Goal: Obtain resource: Download file/media

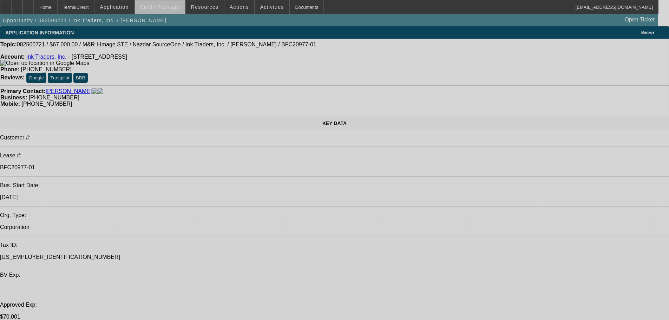
select select "0"
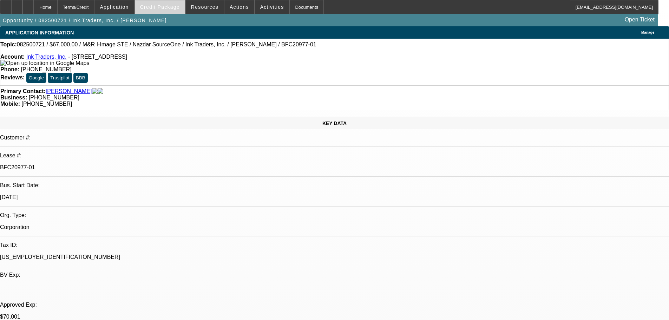
select select "2"
select select "0.1"
select select "4"
select select "0"
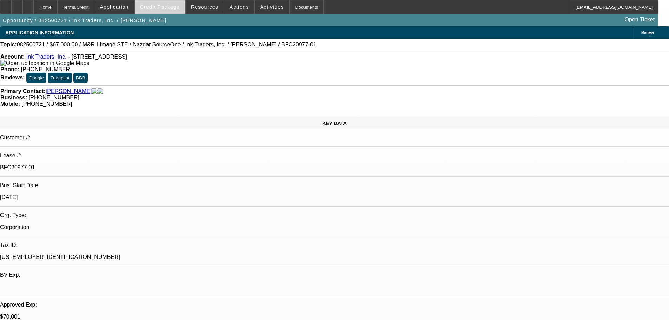
select select "2"
select select "0.1"
select select "4"
select select "0"
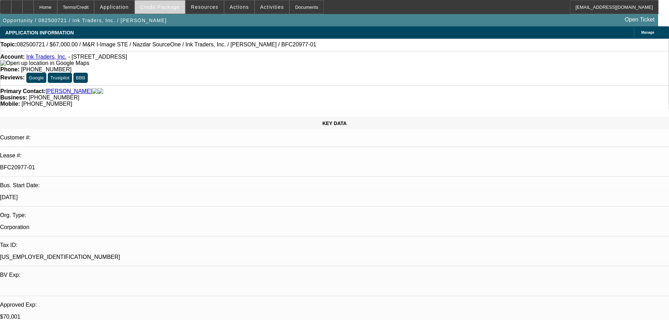
select select "2"
select select "0.1"
select select "4"
click at [173, 8] on span "Credit Package" at bounding box center [160, 7] width 40 height 6
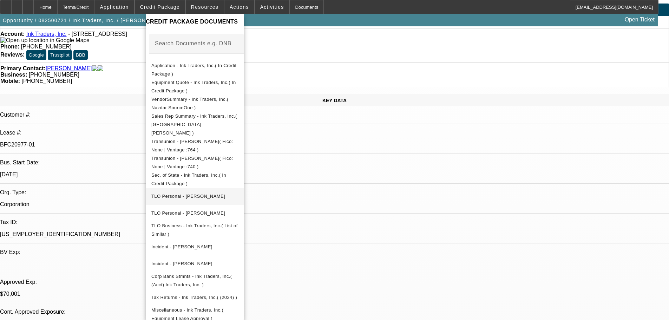
scroll to position [35, 0]
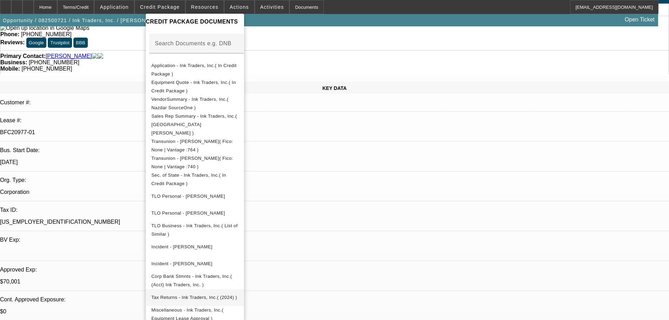
click at [221, 295] on span "Tax Returns - Ink Traders, Inc.( (2024) )" at bounding box center [194, 297] width 86 height 5
